Goal: Navigation & Orientation: Find specific page/section

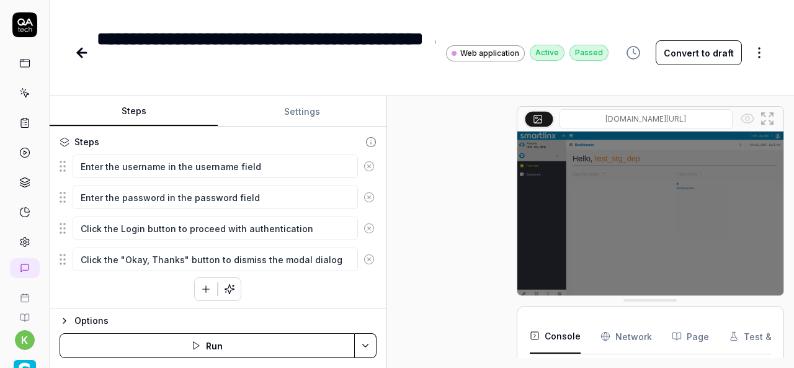
scroll to position [1138, 0]
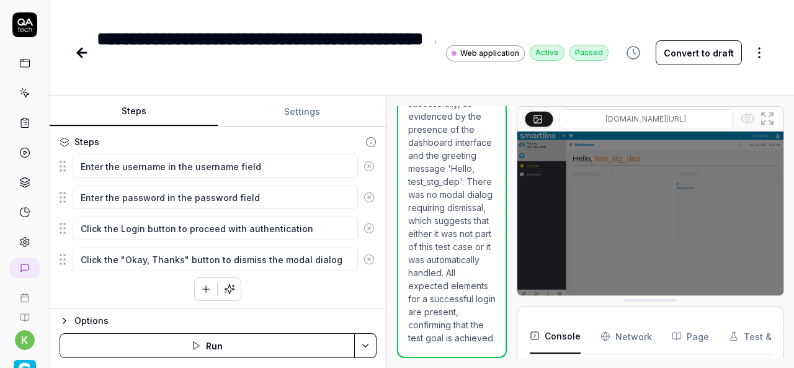
type textarea "*"
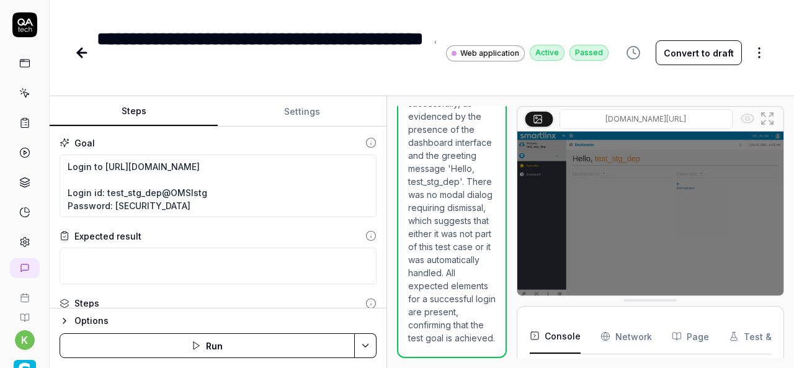
click at [78, 53] on icon at bounding box center [82, 53] width 9 height 0
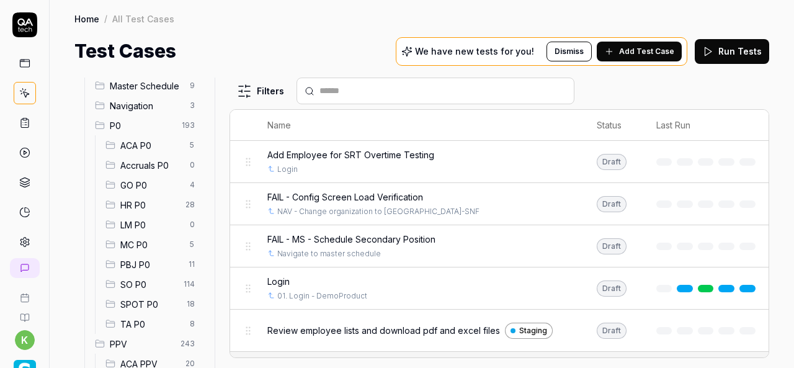
scroll to position [87, 0]
click at [143, 301] on span "SPOT P0" at bounding box center [149, 303] width 59 height 13
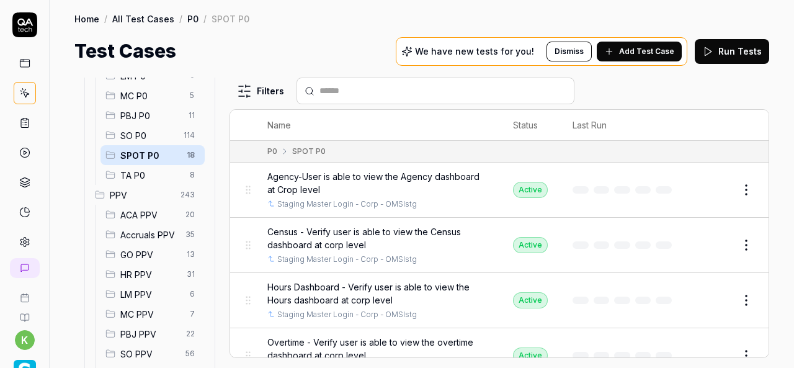
scroll to position [239, 0]
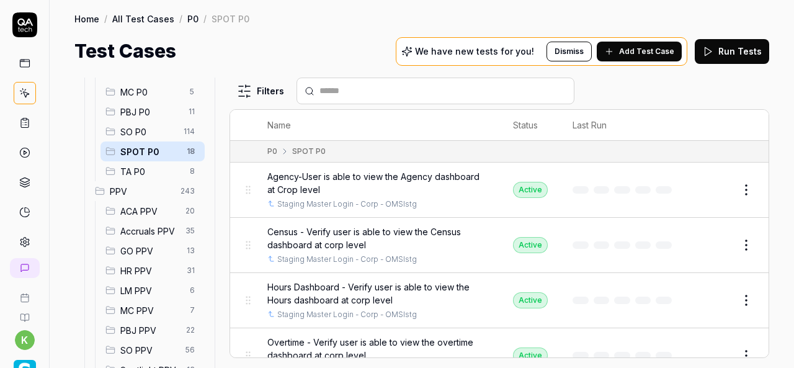
click at [143, 194] on span "PPV" at bounding box center [141, 191] width 63 height 13
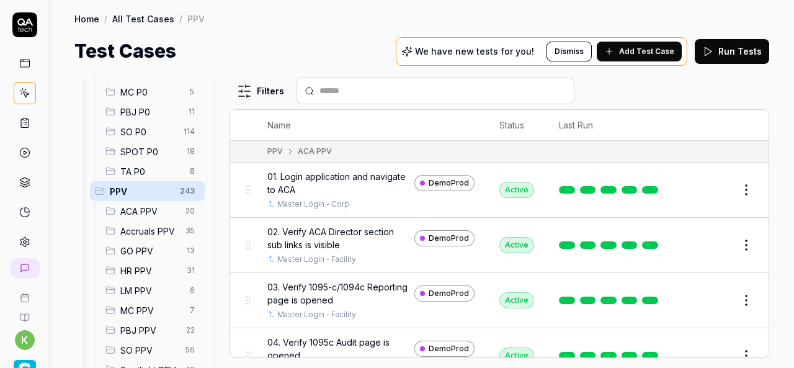
scroll to position [309, 0]
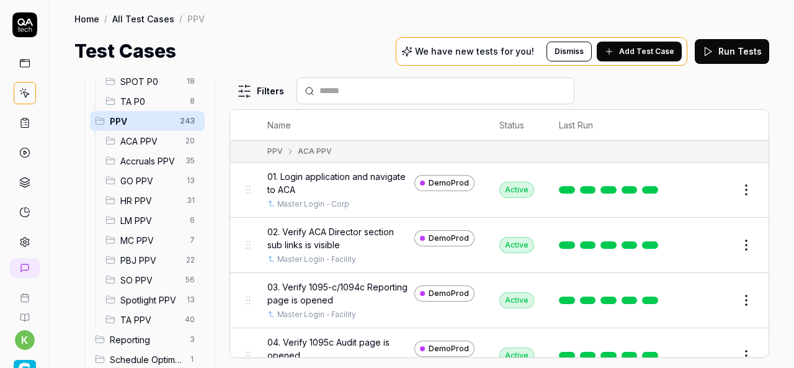
click at [138, 277] on span "SO PPV" at bounding box center [149, 279] width 58 height 13
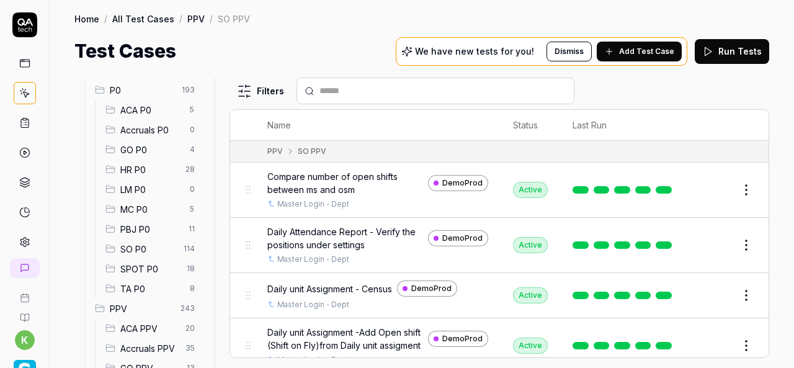
scroll to position [96, 0]
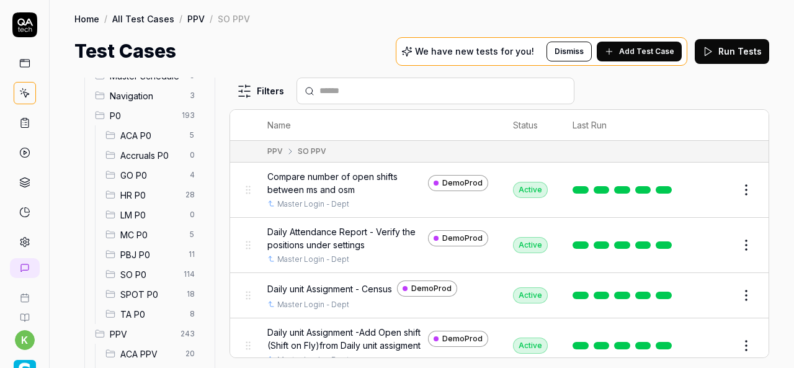
click at [151, 272] on span "SO P0" at bounding box center [148, 274] width 56 height 13
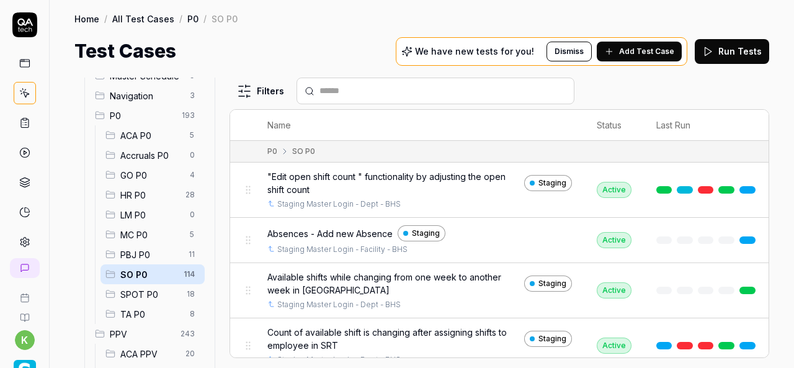
scroll to position [20, 0]
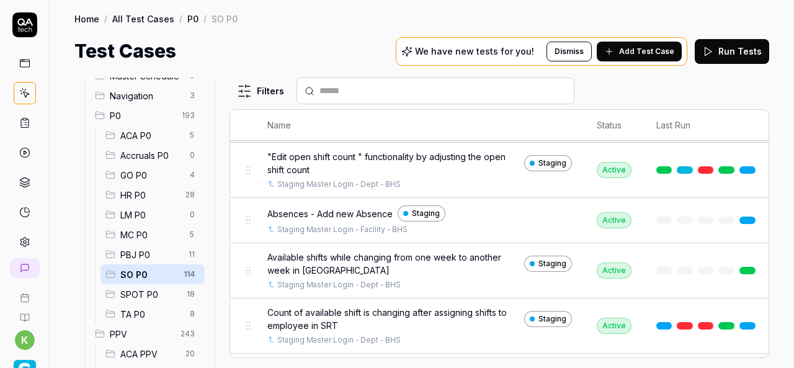
click at [136, 293] on span "SPOT P0" at bounding box center [149, 294] width 59 height 13
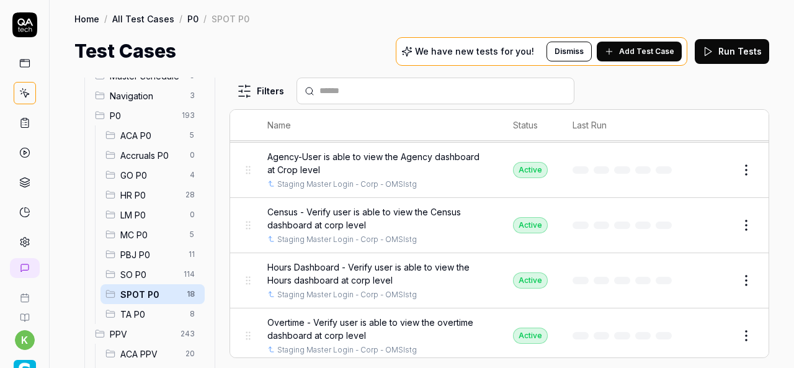
scroll to position [703, 0]
